Goal: Information Seeking & Learning: Learn about a topic

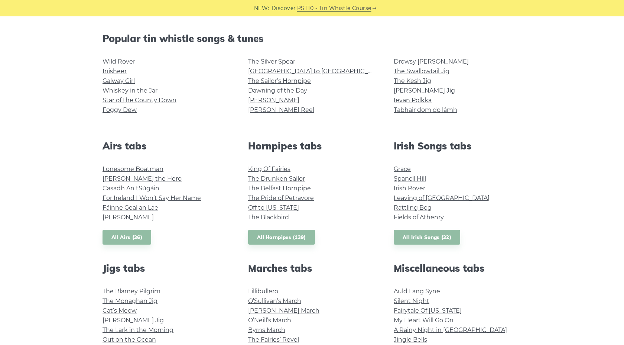
scroll to position [181, 0]
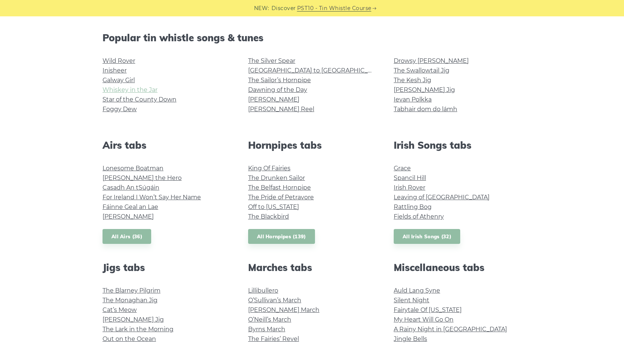
click at [150, 91] on link "Whiskey in the Jar" at bounding box center [130, 89] width 55 height 7
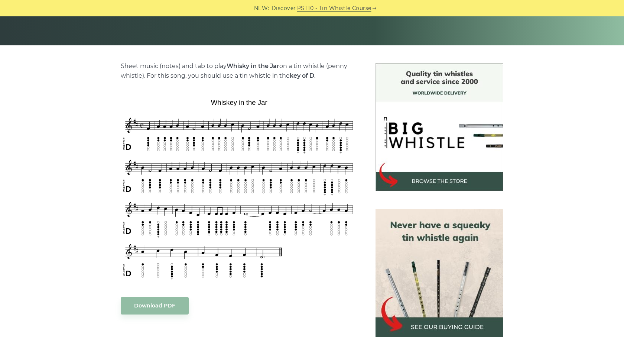
scroll to position [151, 0]
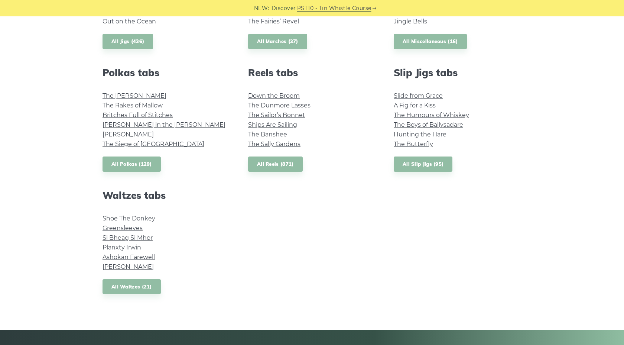
scroll to position [497, 0]
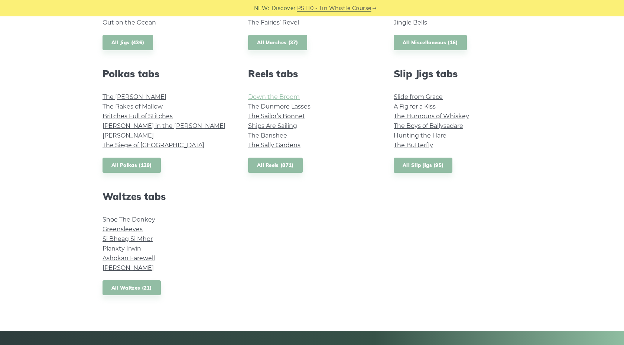
click at [276, 97] on link "Down the Broom" at bounding box center [274, 96] width 52 height 7
click at [404, 143] on link "The Butterfly" at bounding box center [413, 145] width 39 height 7
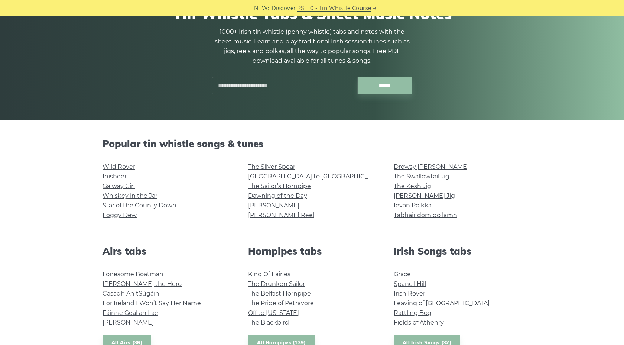
scroll to position [75, 0]
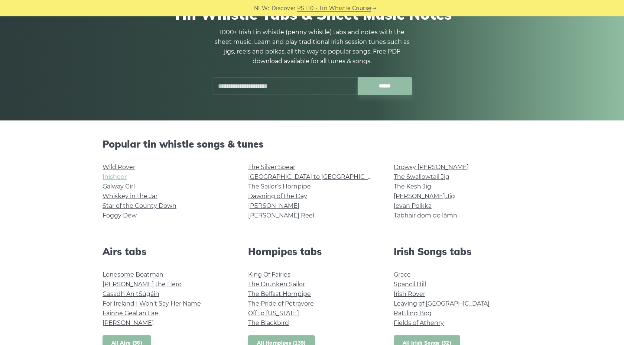
click at [122, 177] on link "Inisheer" at bounding box center [115, 176] width 24 height 7
click at [285, 195] on link "Dawning of the Day" at bounding box center [277, 195] width 59 height 7
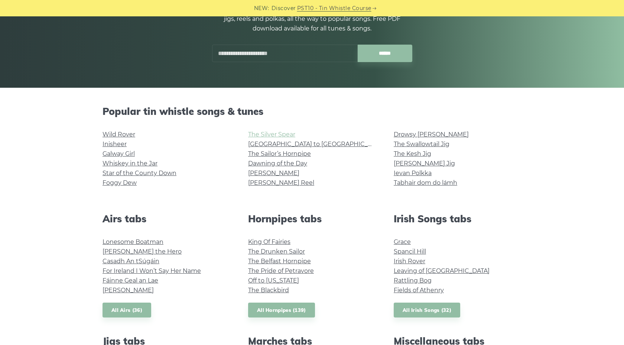
scroll to position [110, 0]
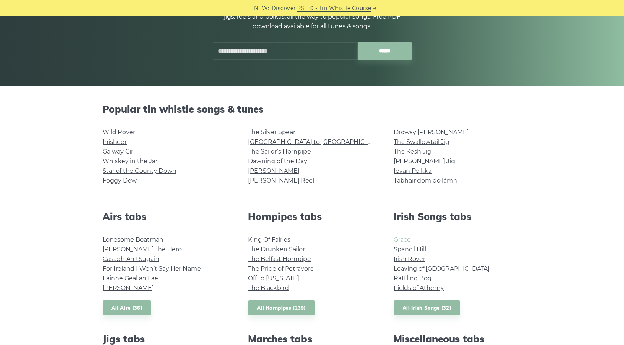
click at [399, 240] on link "Grace" at bounding box center [402, 239] width 17 height 7
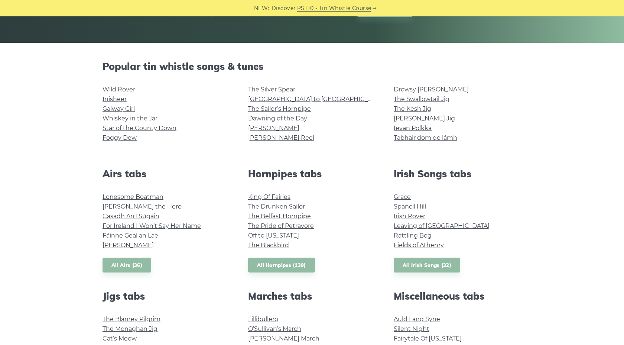
scroll to position [154, 0]
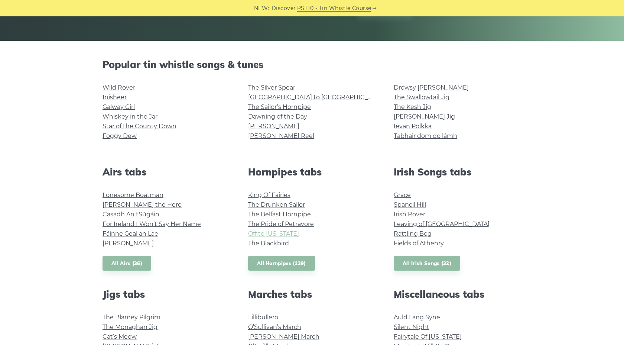
click at [286, 232] on link "Off to California" at bounding box center [273, 233] width 51 height 7
click at [263, 242] on link "The Blackbird" at bounding box center [268, 243] width 41 height 7
click at [152, 127] on link "Star of the County Down" at bounding box center [140, 126] width 74 height 7
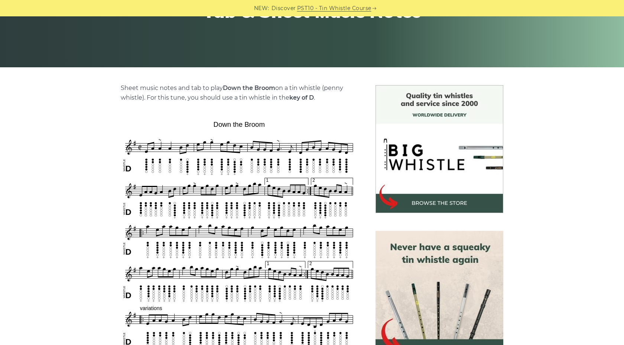
scroll to position [128, 0]
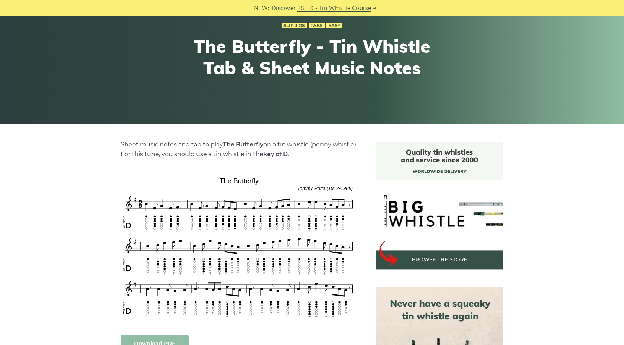
scroll to position [75, 0]
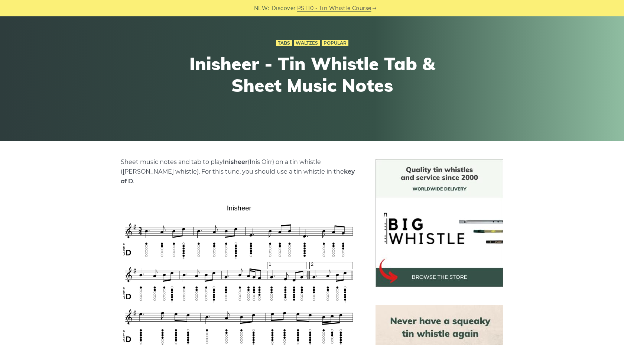
scroll to position [58, 0]
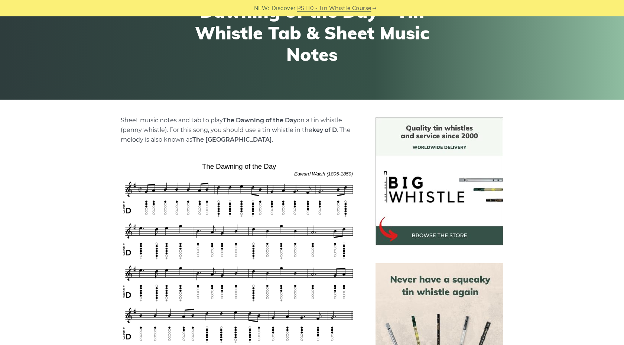
scroll to position [97, 0]
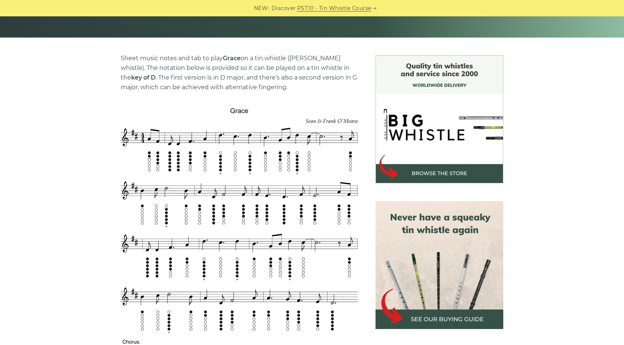
scroll to position [157, 0]
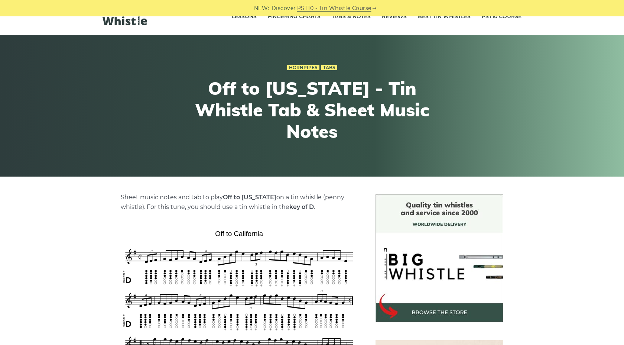
scroll to position [20, 0]
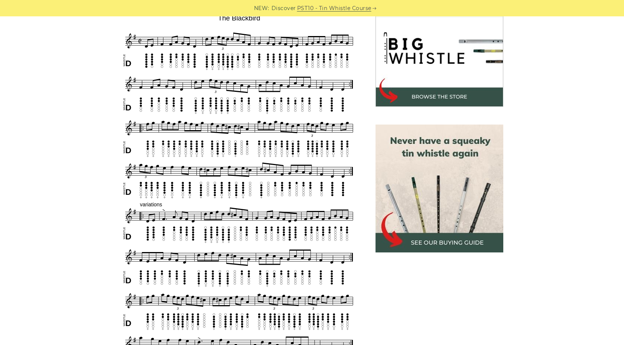
scroll to position [234, 0]
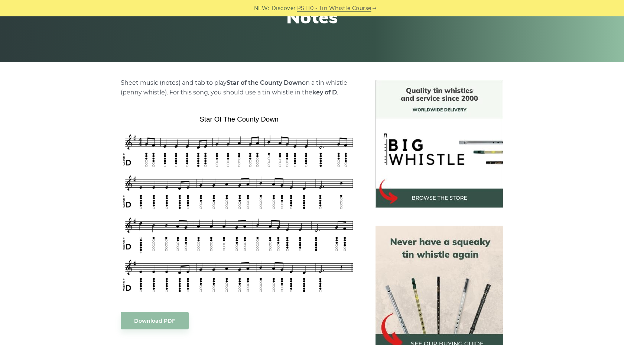
scroll to position [187, 0]
